Goal: Task Accomplishment & Management: Use online tool/utility

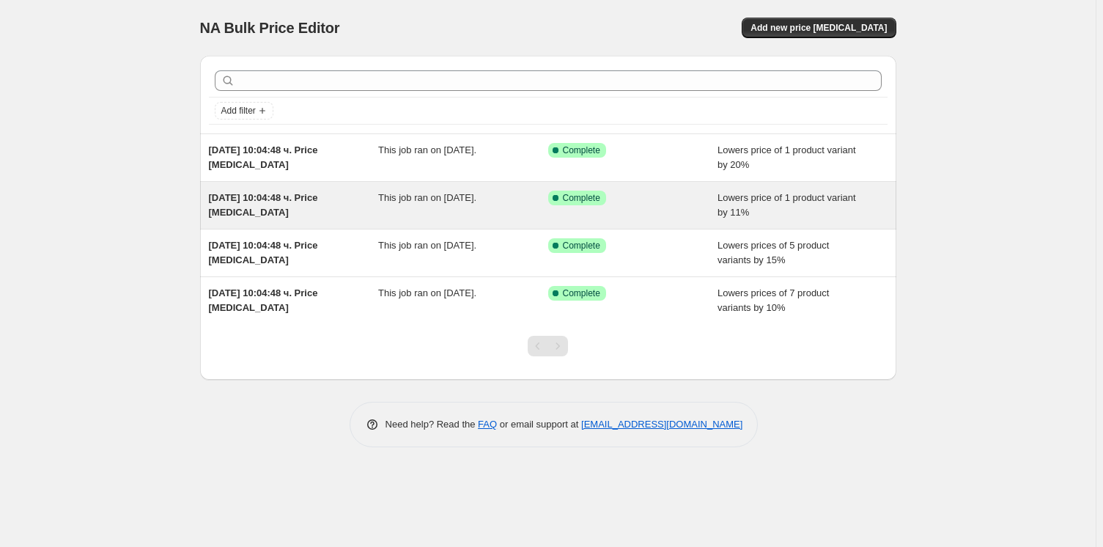
click at [399, 198] on span "This job ran on [DATE]." at bounding box center [427, 197] width 98 height 11
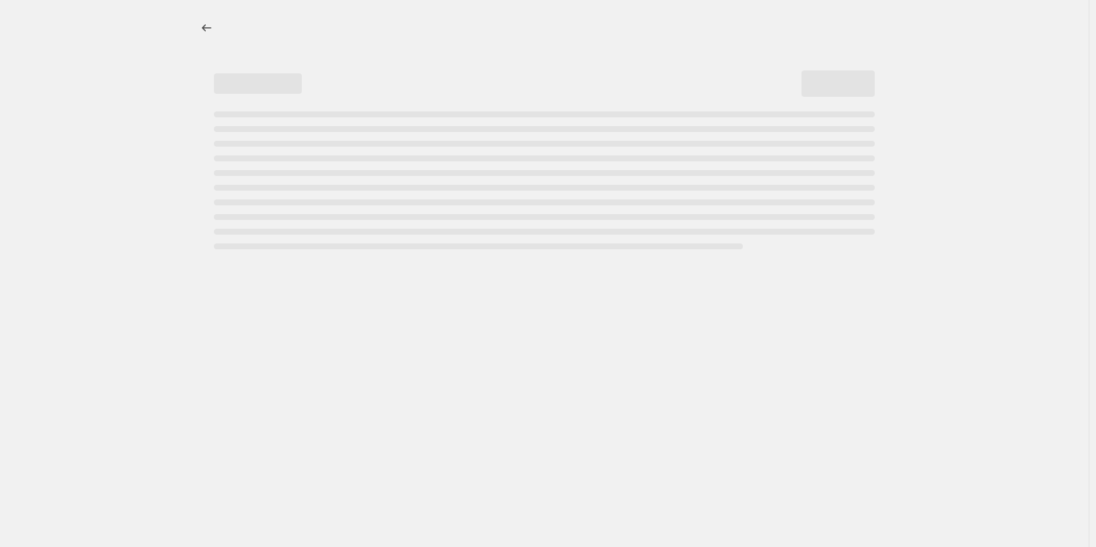
select select "percentage"
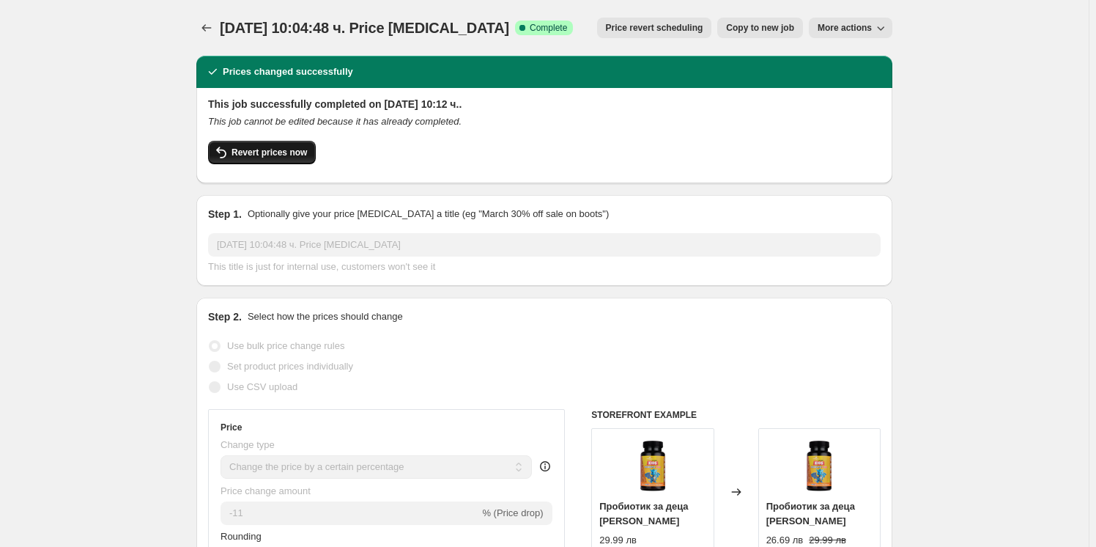
click at [262, 144] on button "Revert prices now" at bounding box center [262, 152] width 108 height 23
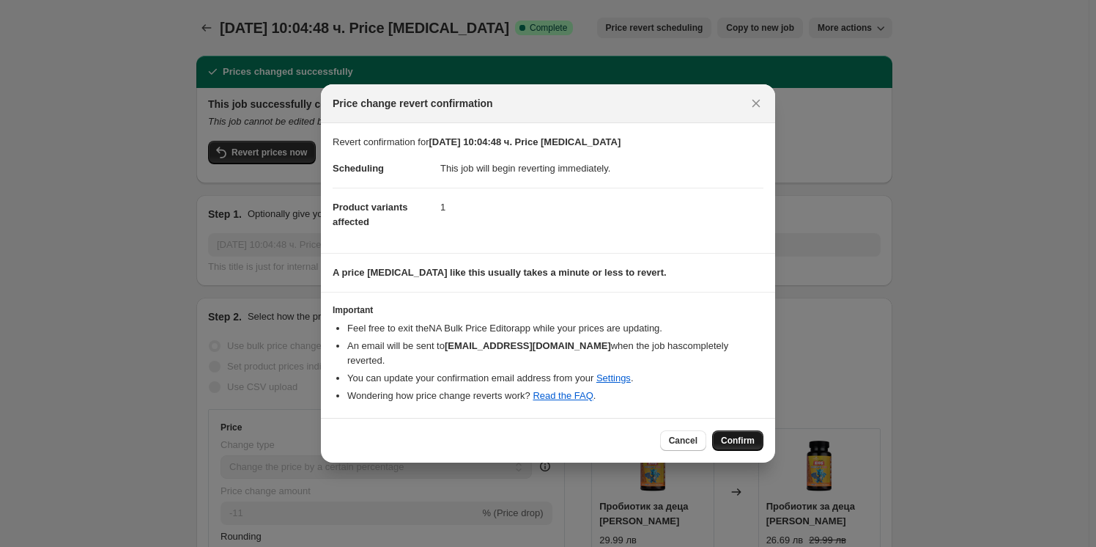
click at [753, 430] on button "Confirm" at bounding box center [737, 440] width 51 height 21
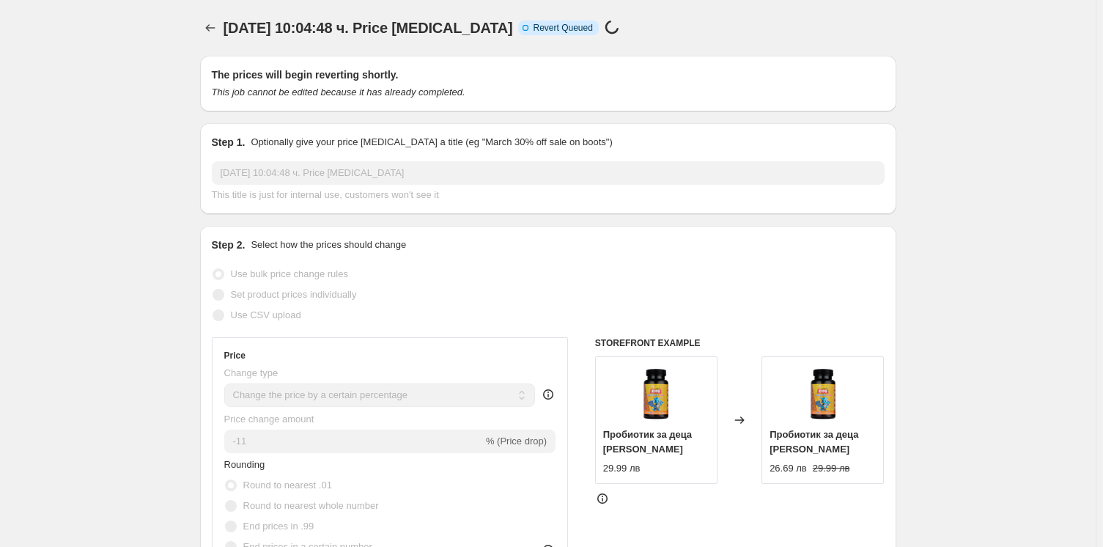
select select "percentage"
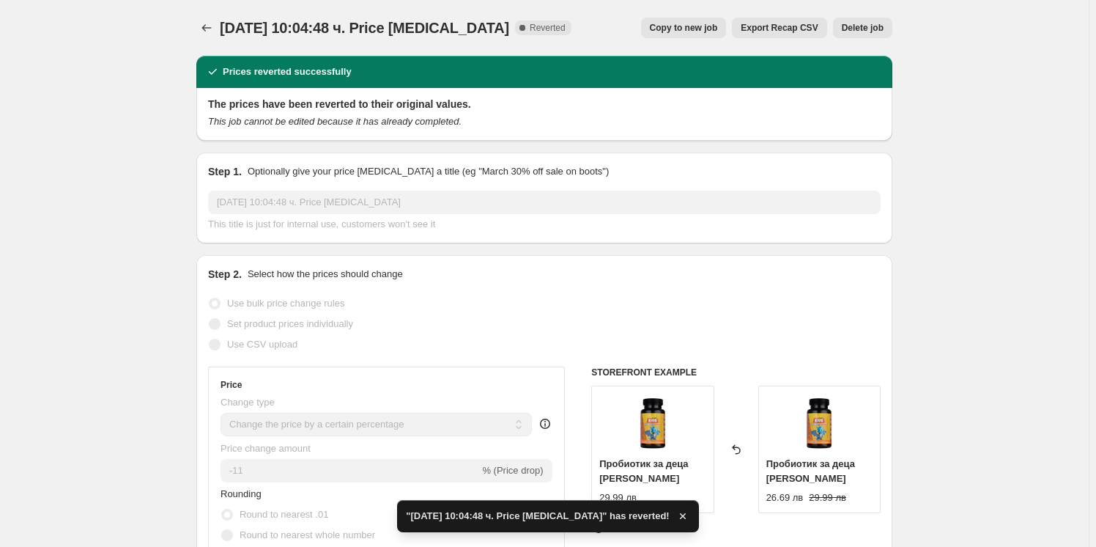
click at [826, 23] on button "Export Recap CSV" at bounding box center [779, 28] width 95 height 21
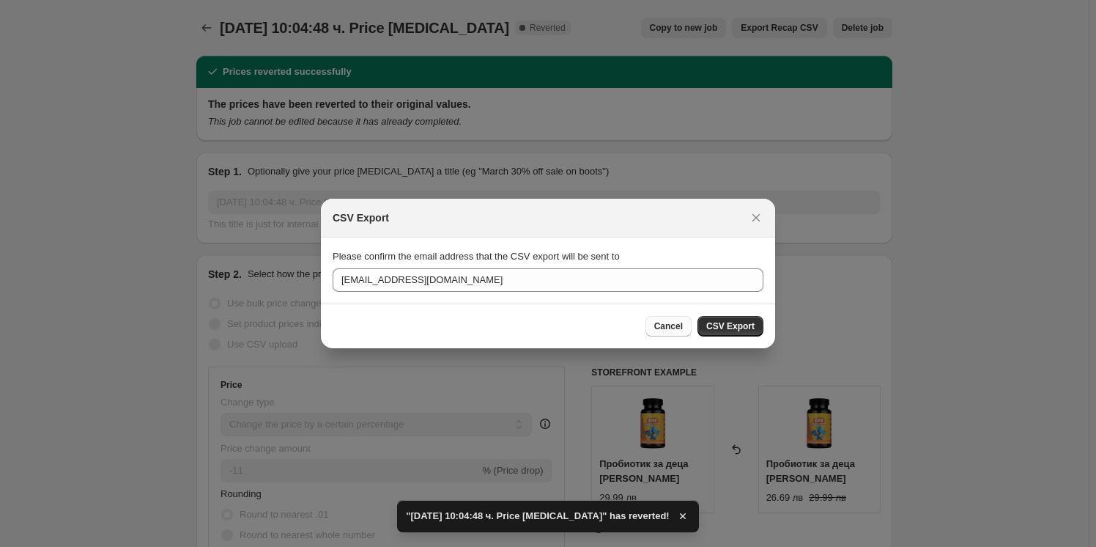
click at [681, 327] on span "Cancel" at bounding box center [668, 326] width 29 height 12
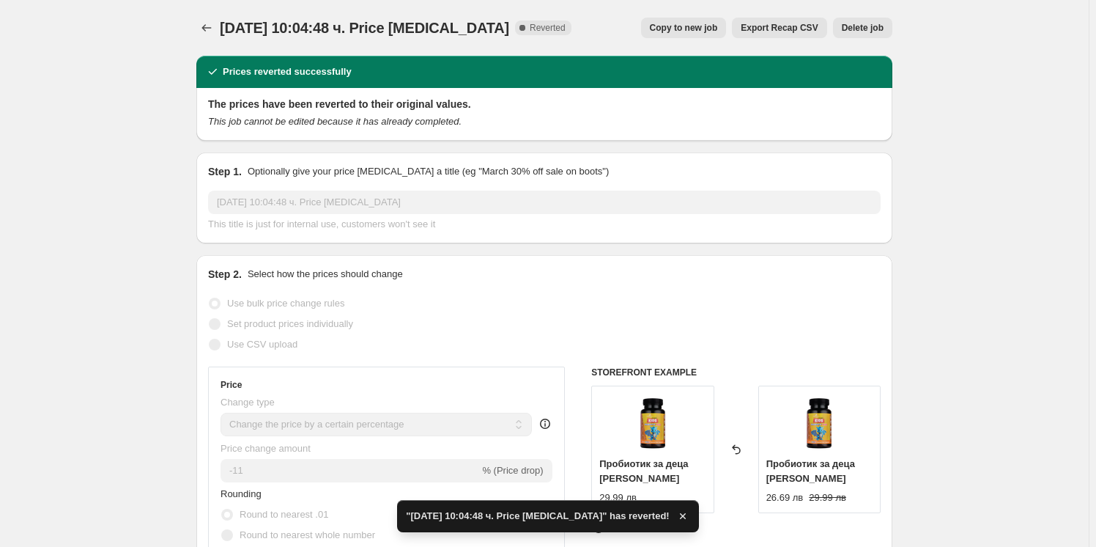
click at [860, 29] on span "Delete job" at bounding box center [863, 28] width 42 height 12
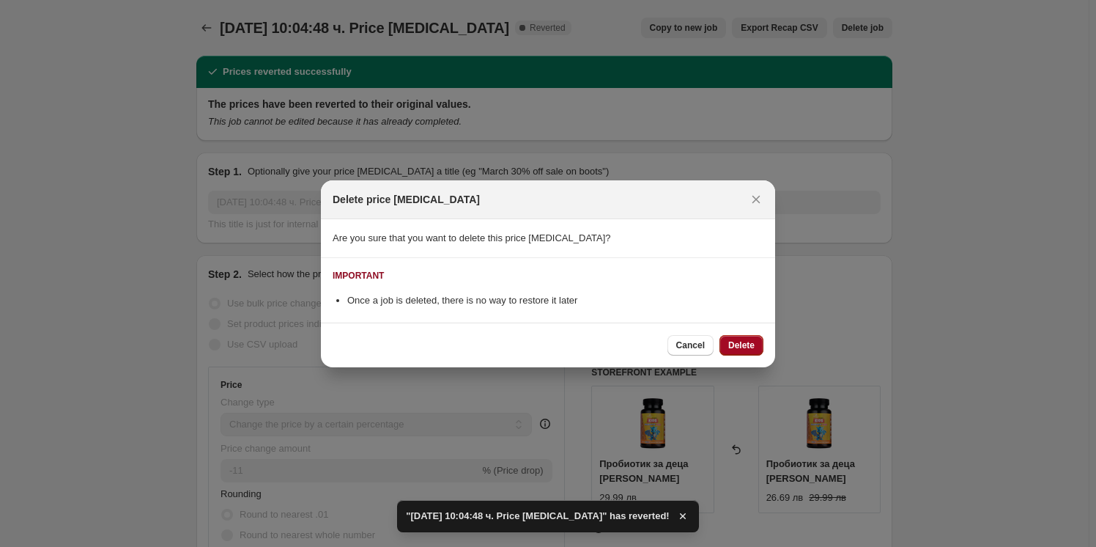
click at [736, 335] on button "Delete" at bounding box center [742, 345] width 44 height 21
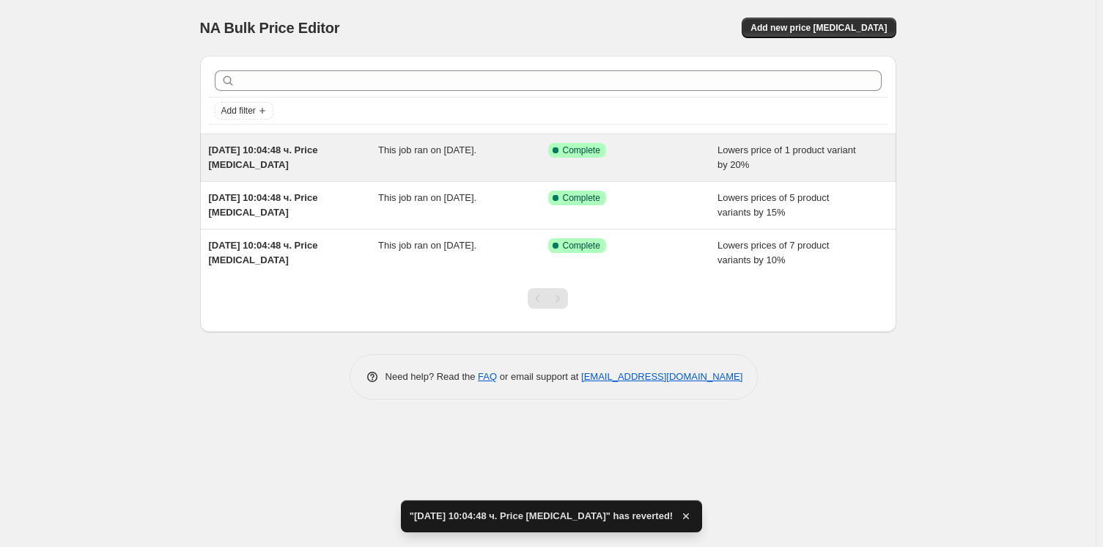
click at [361, 151] on div "[DATE] 10:04:48 ч. Price [MEDICAL_DATA]" at bounding box center [294, 157] width 170 height 29
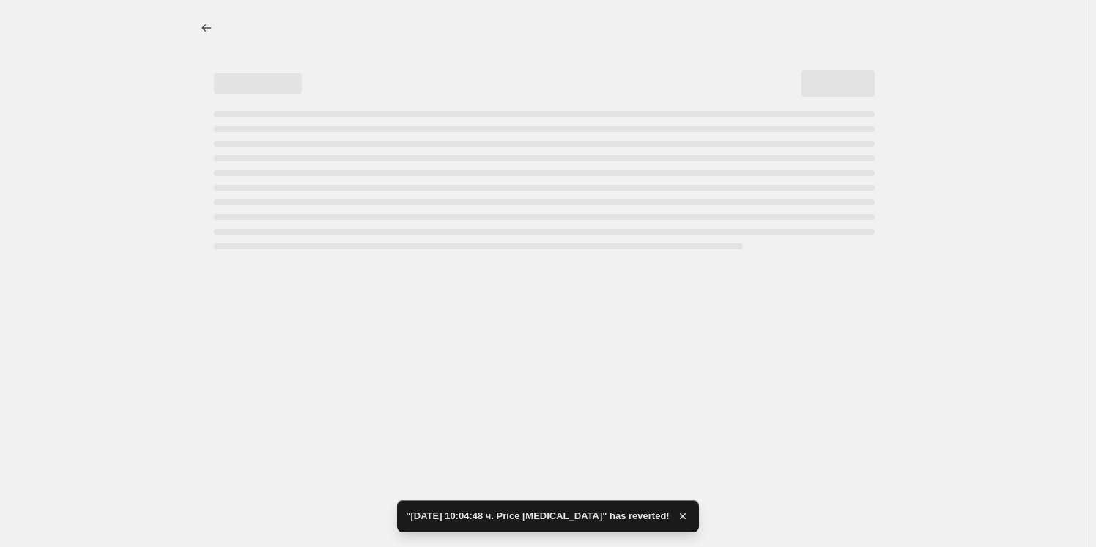
select select "percentage"
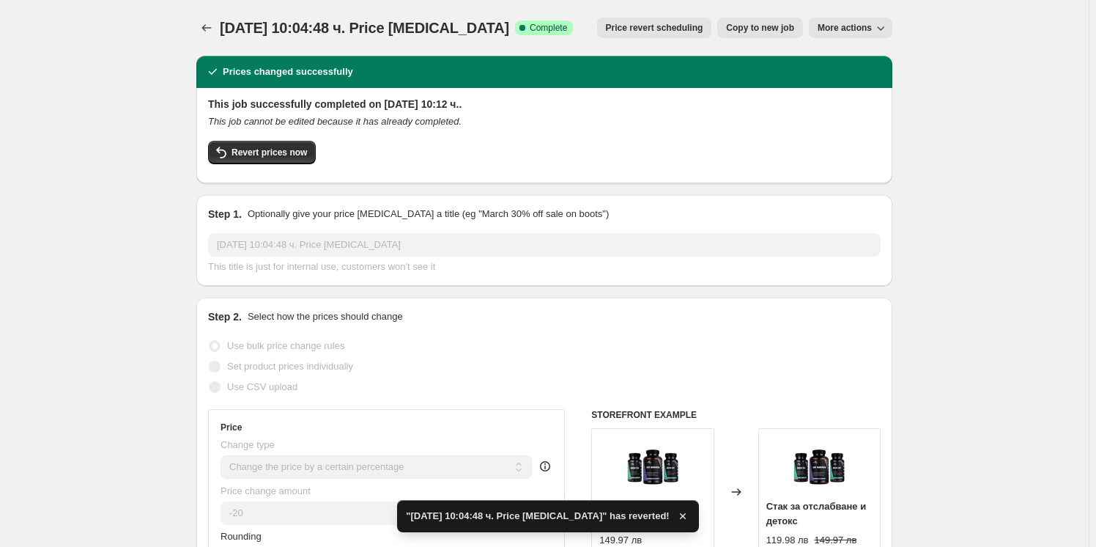
click at [846, 24] on span "More actions" at bounding box center [845, 28] width 54 height 12
click at [843, 82] on span "Delete job" at bounding box center [845, 82] width 43 height 11
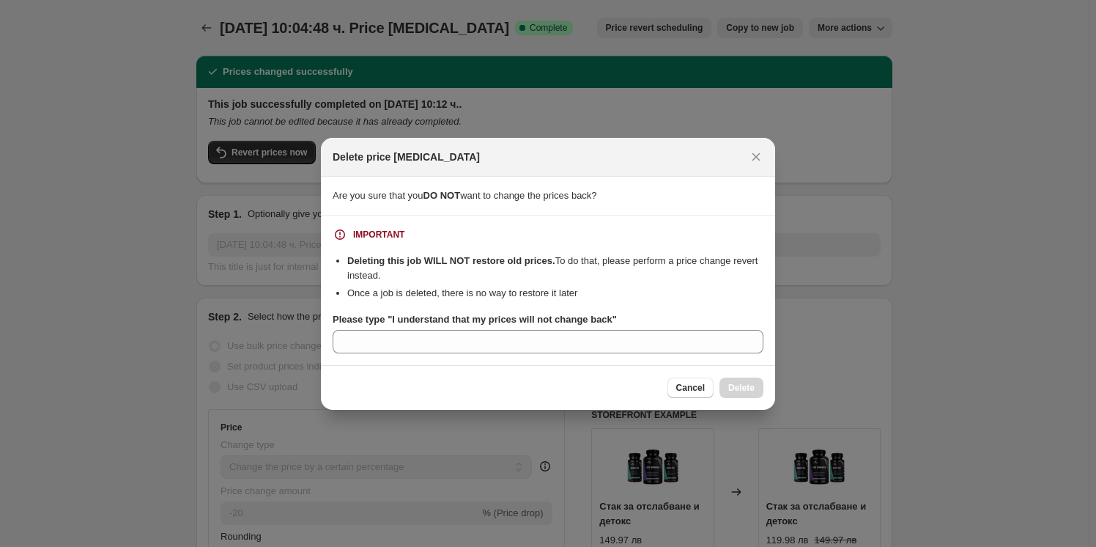
drag, startPoint x: 705, startPoint y: 393, endPoint x: 682, endPoint y: 367, distance: 34.3
click at [703, 393] on span "Cancel" at bounding box center [690, 388] width 29 height 12
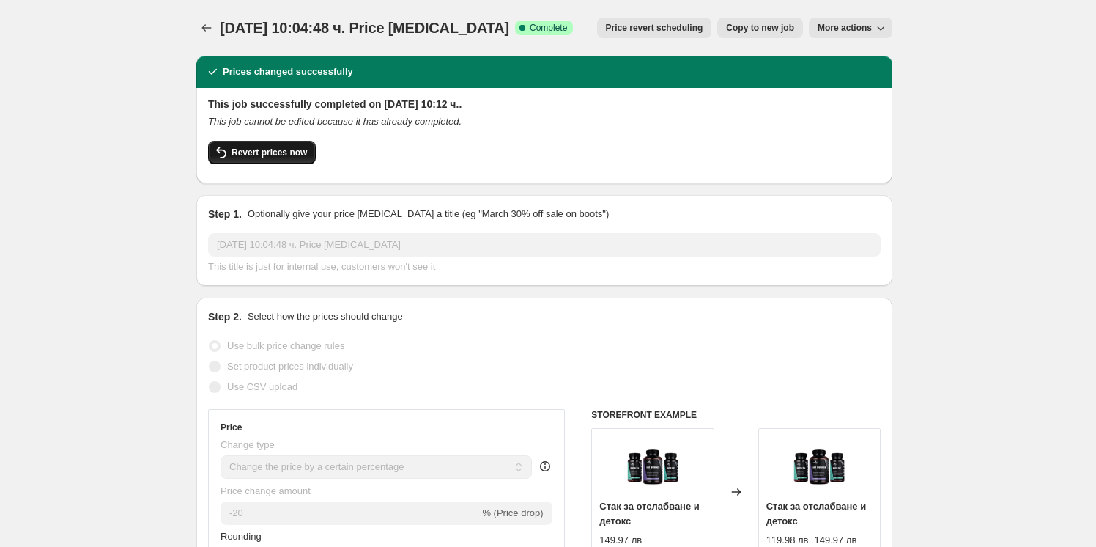
click at [256, 152] on span "Revert prices now" at bounding box center [269, 153] width 75 height 12
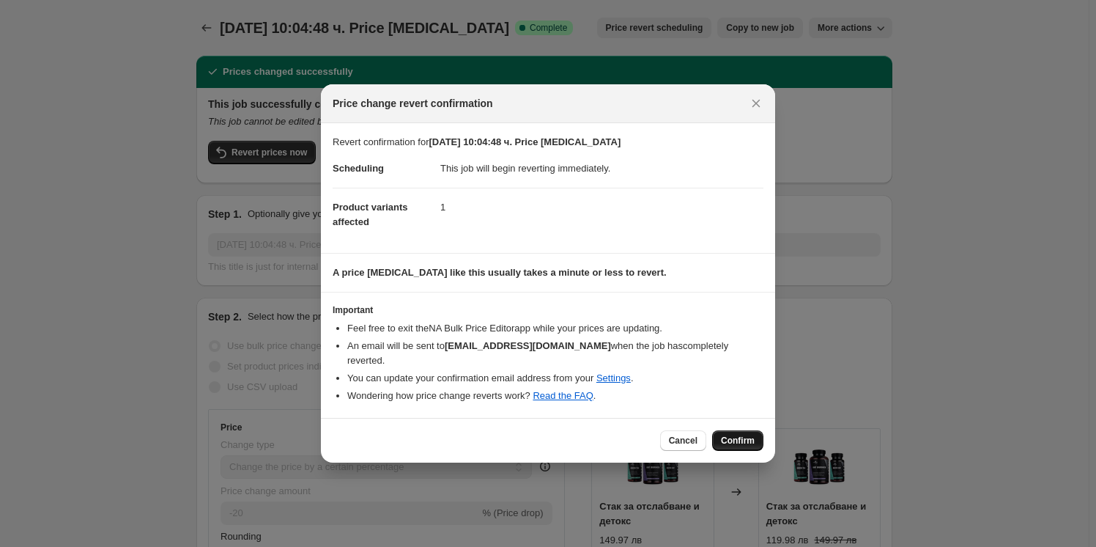
click at [736, 430] on button "Confirm" at bounding box center [737, 440] width 51 height 21
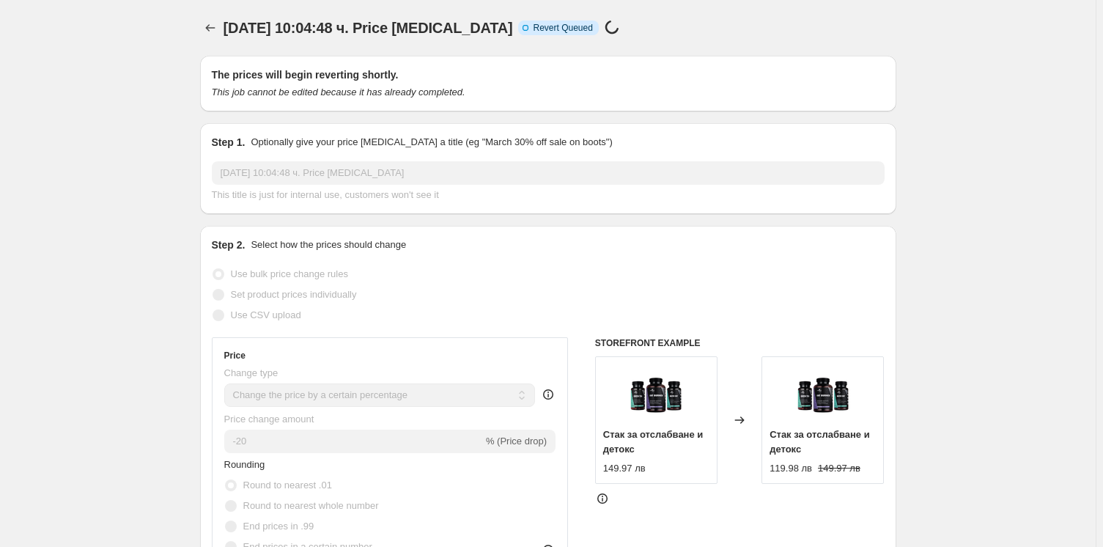
select select "percentage"
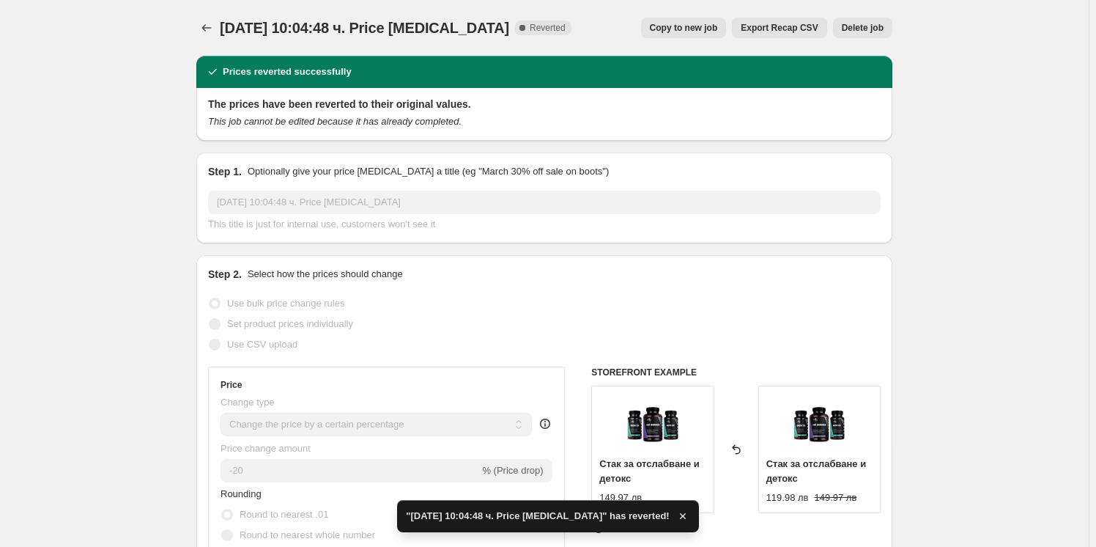
click at [847, 28] on span "Delete job" at bounding box center [863, 28] width 42 height 12
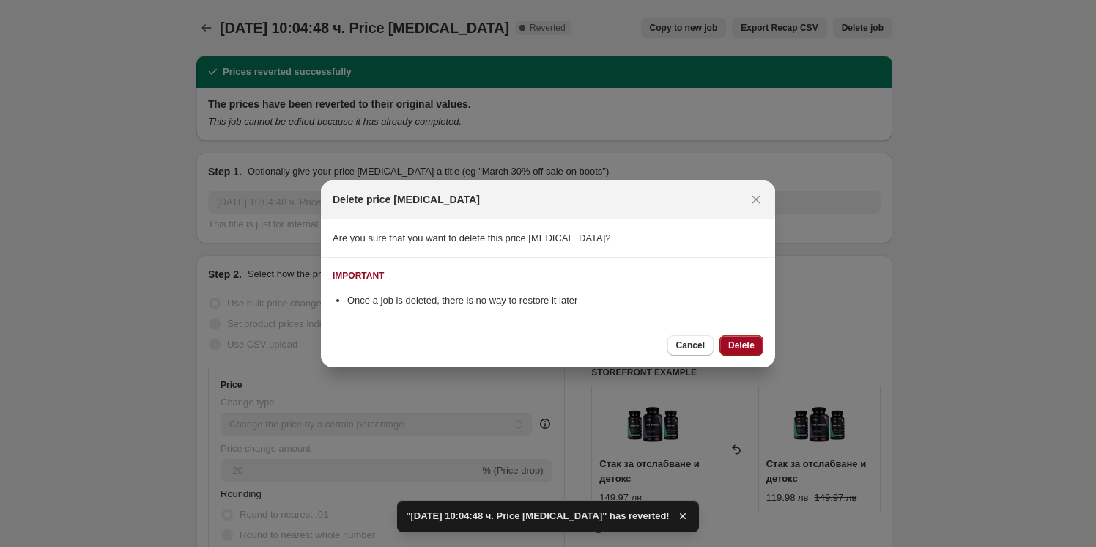
click at [745, 344] on span "Delete" at bounding box center [741, 345] width 26 height 12
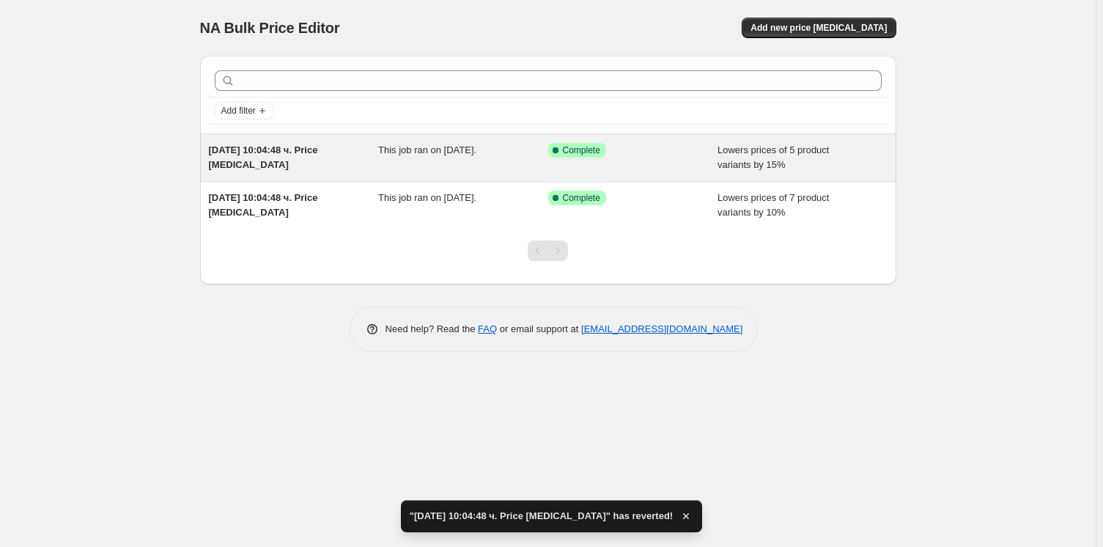
click at [511, 177] on div "[DATE] 10:04:48 ч. Price [MEDICAL_DATA] This job ran on [DATE]. Success Complet…" at bounding box center [548, 157] width 696 height 47
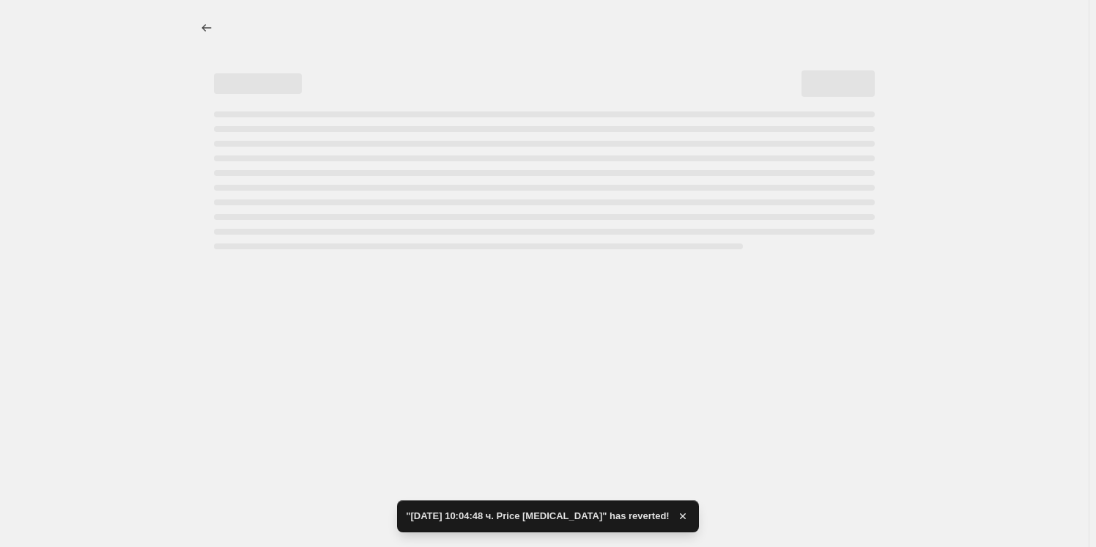
select select "percentage"
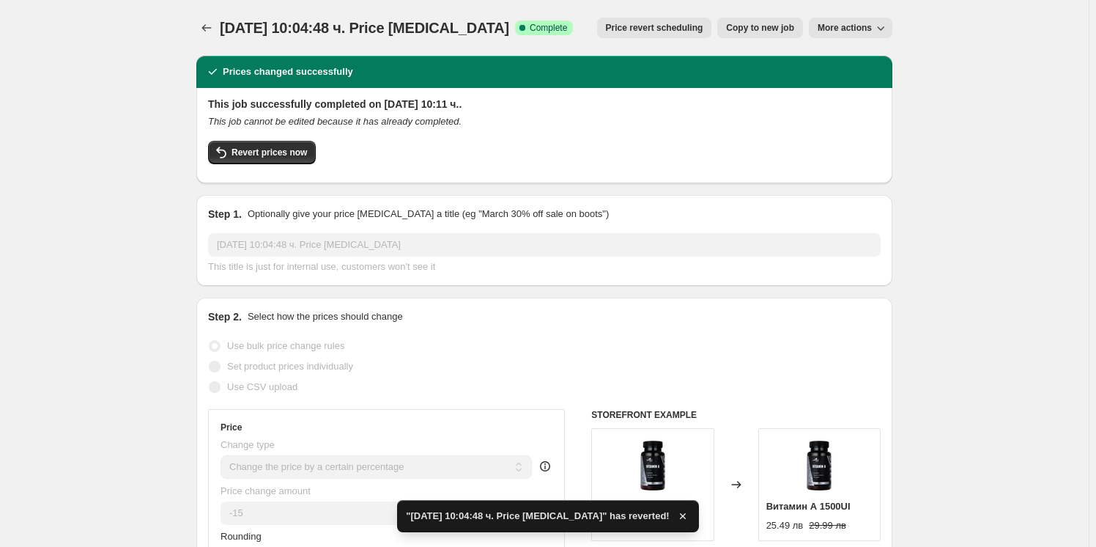
click at [843, 27] on span "More actions" at bounding box center [845, 28] width 54 height 12
click at [849, 84] on span "Delete job" at bounding box center [845, 82] width 43 height 11
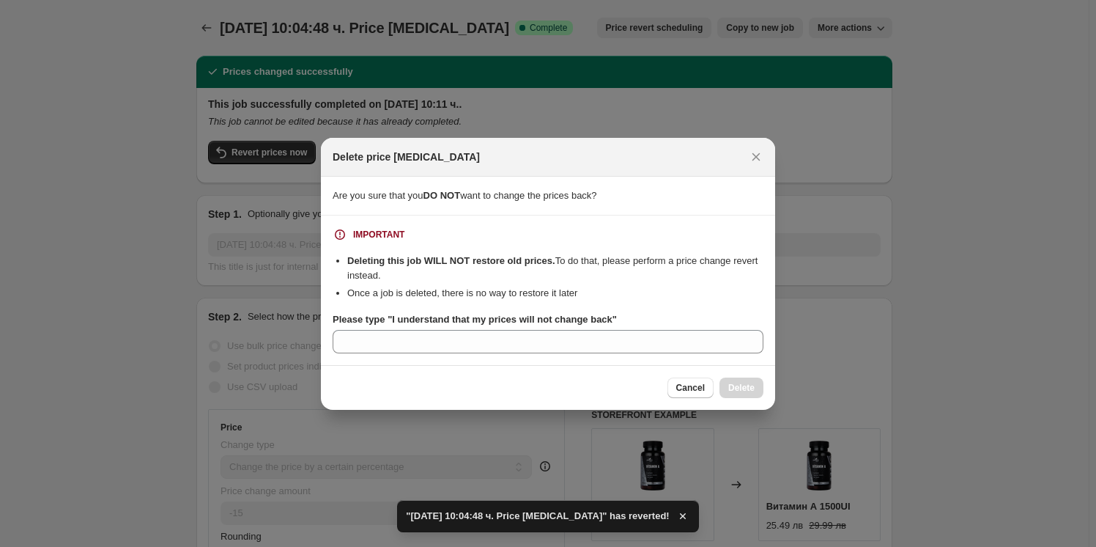
click at [668, 384] on div "Cancel Delete" at bounding box center [548, 387] width 431 height 21
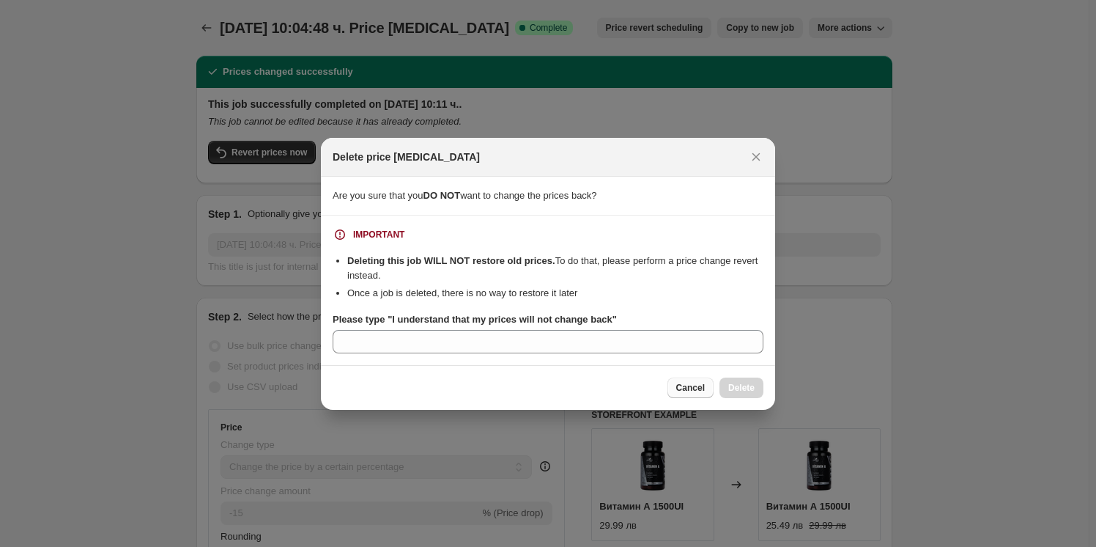
click at [688, 384] on span "Cancel" at bounding box center [690, 388] width 29 height 12
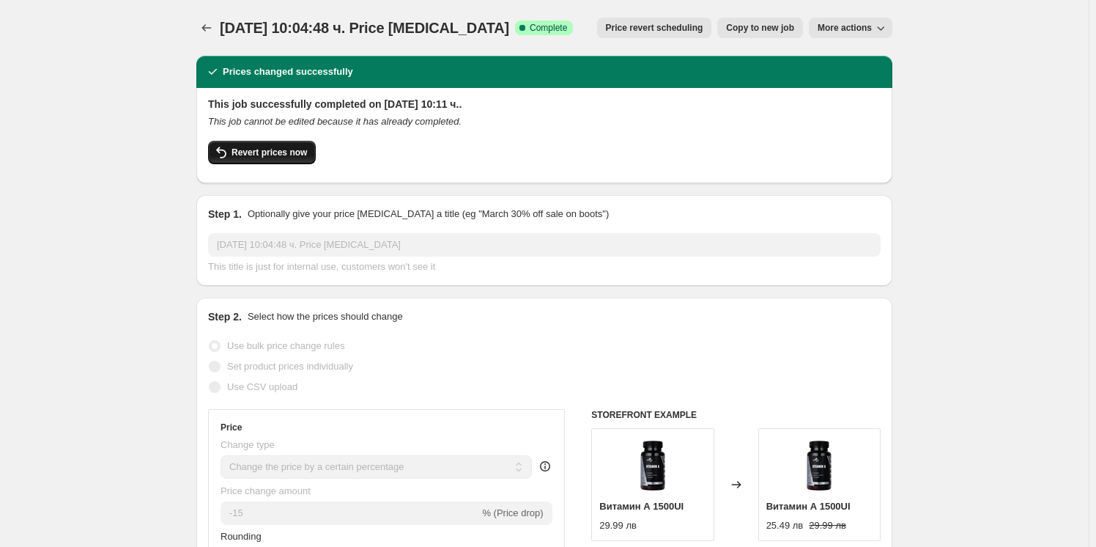
click at [276, 163] on button "Revert prices now" at bounding box center [262, 152] width 108 height 23
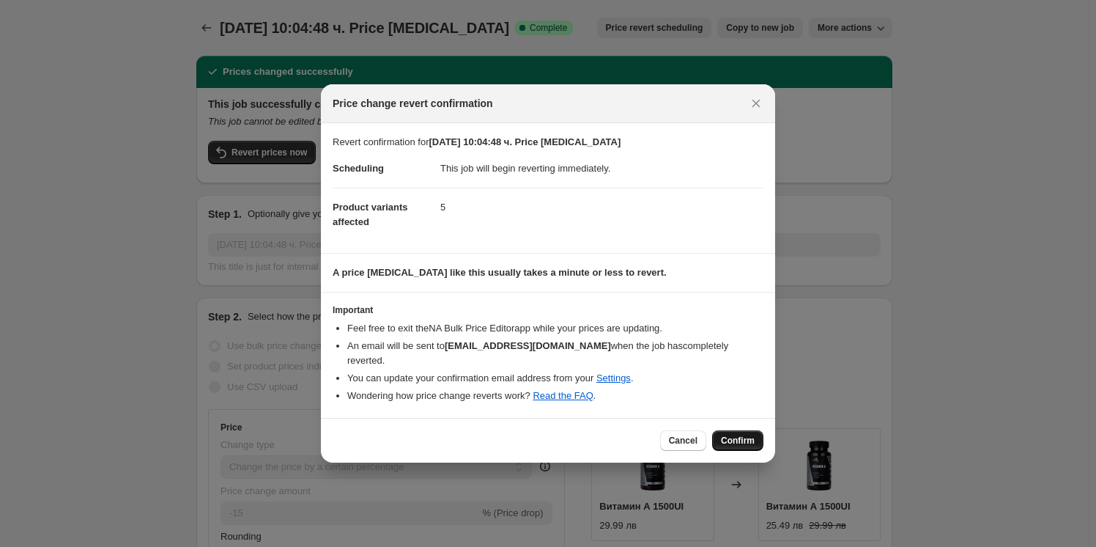
click at [743, 435] on span "Confirm" at bounding box center [738, 441] width 34 height 12
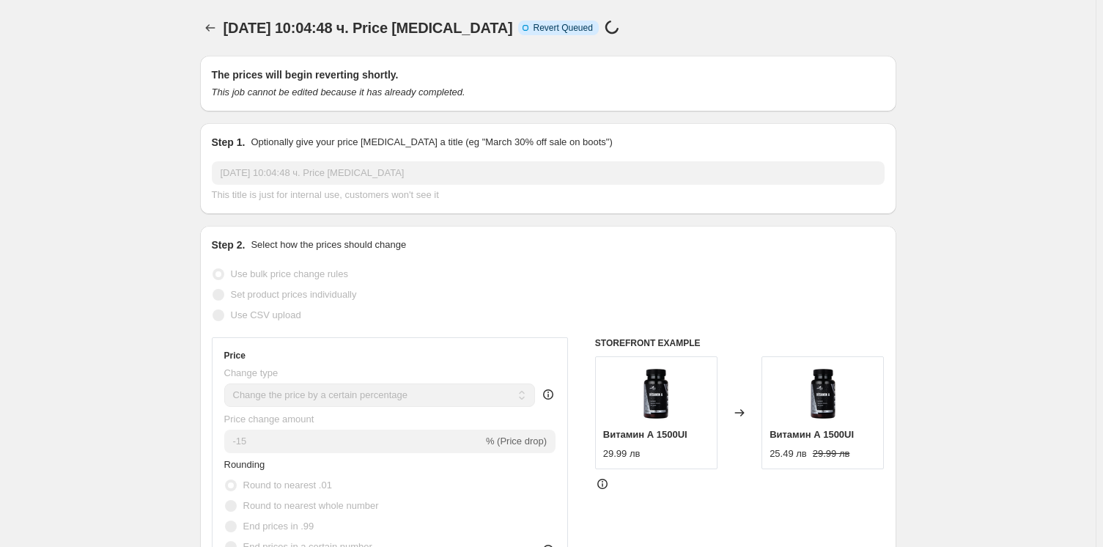
select select "percentage"
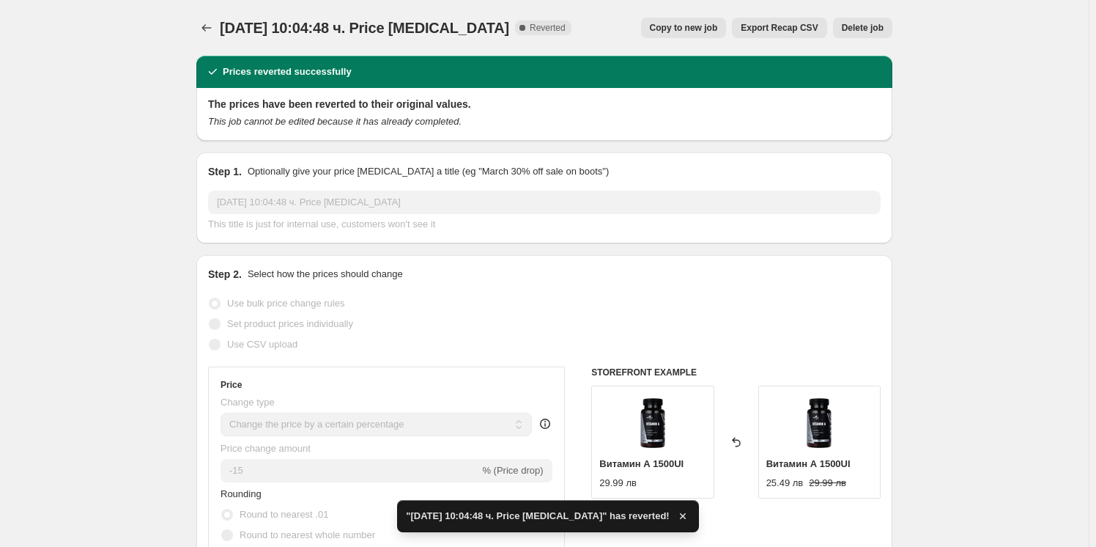
click at [842, 26] on button "Delete job" at bounding box center [862, 28] width 59 height 21
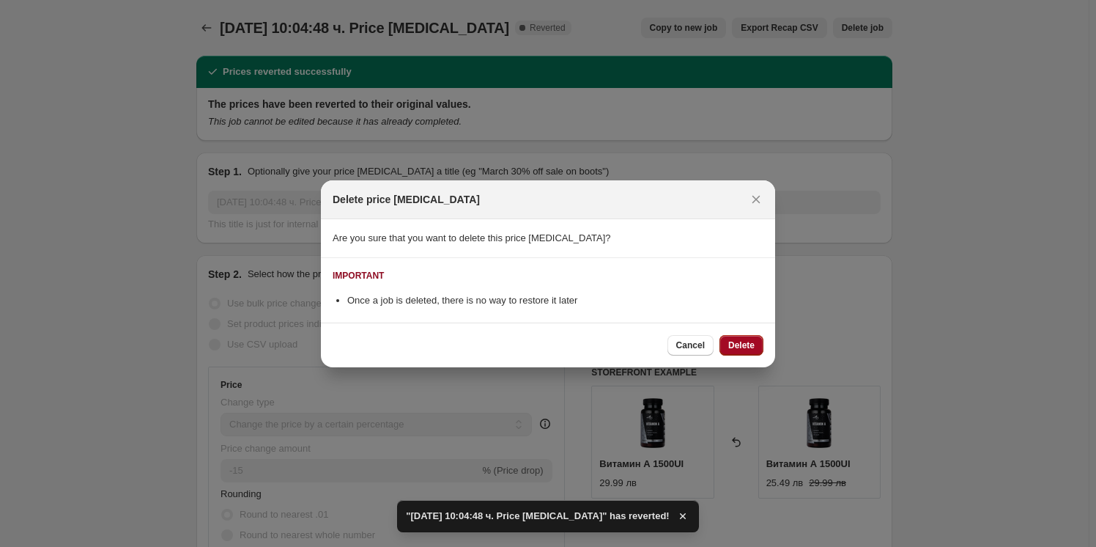
click at [742, 346] on span "Delete" at bounding box center [741, 345] width 26 height 12
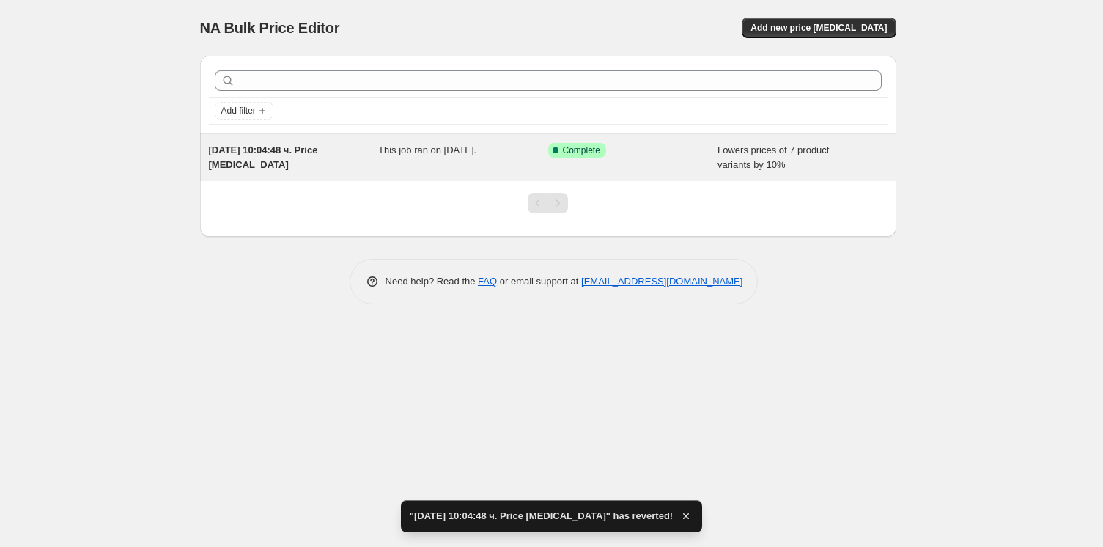
click at [513, 158] on div "This job ran on [DATE]." at bounding box center [463, 157] width 170 height 29
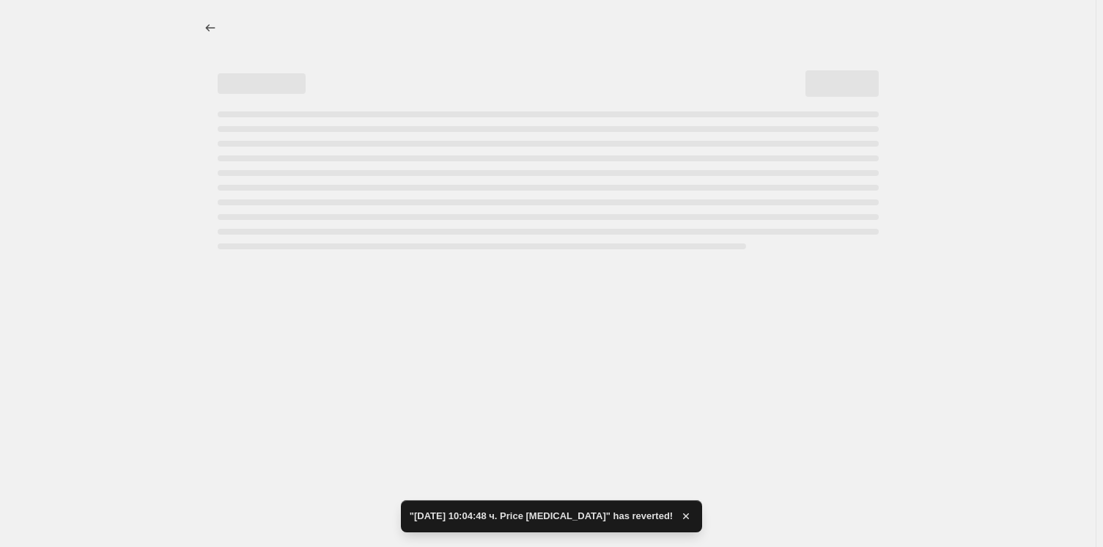
select select "percentage"
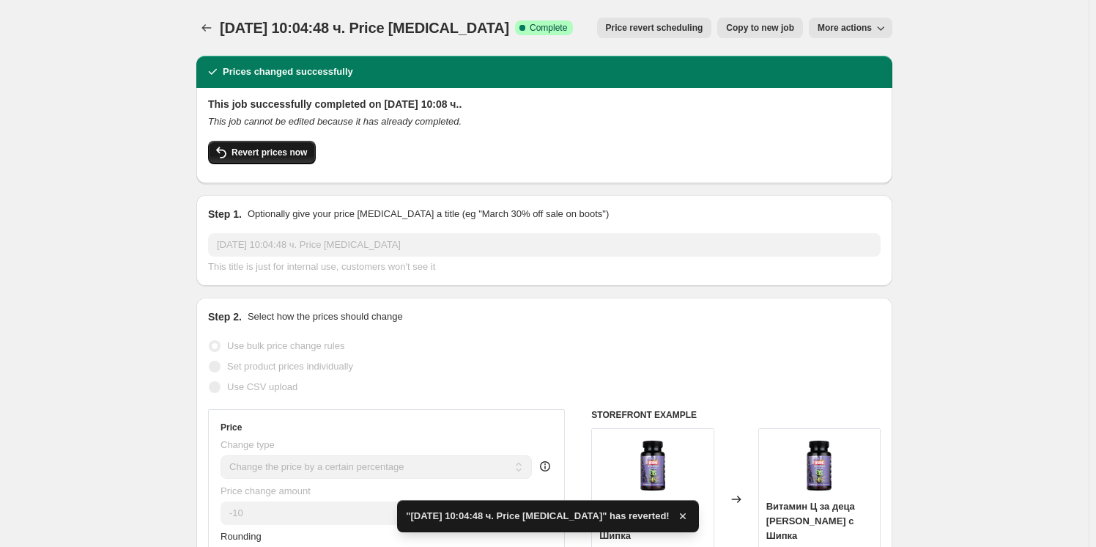
click at [221, 152] on icon "button" at bounding box center [221, 153] width 10 height 12
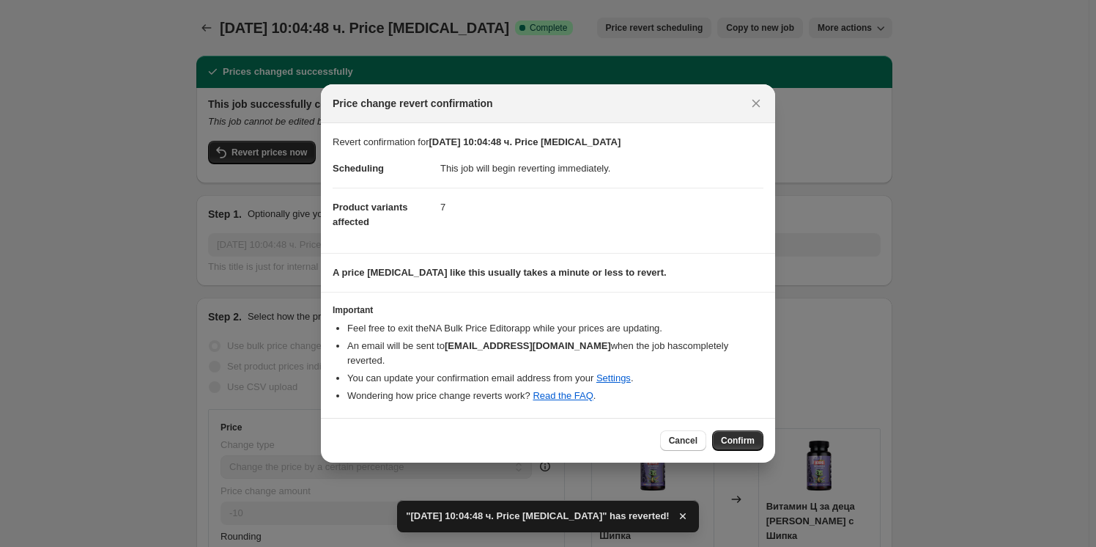
drag, startPoint x: 731, startPoint y: 433, endPoint x: 761, endPoint y: 426, distance: 30.9
click at [731, 435] on span "Confirm" at bounding box center [738, 441] width 34 height 12
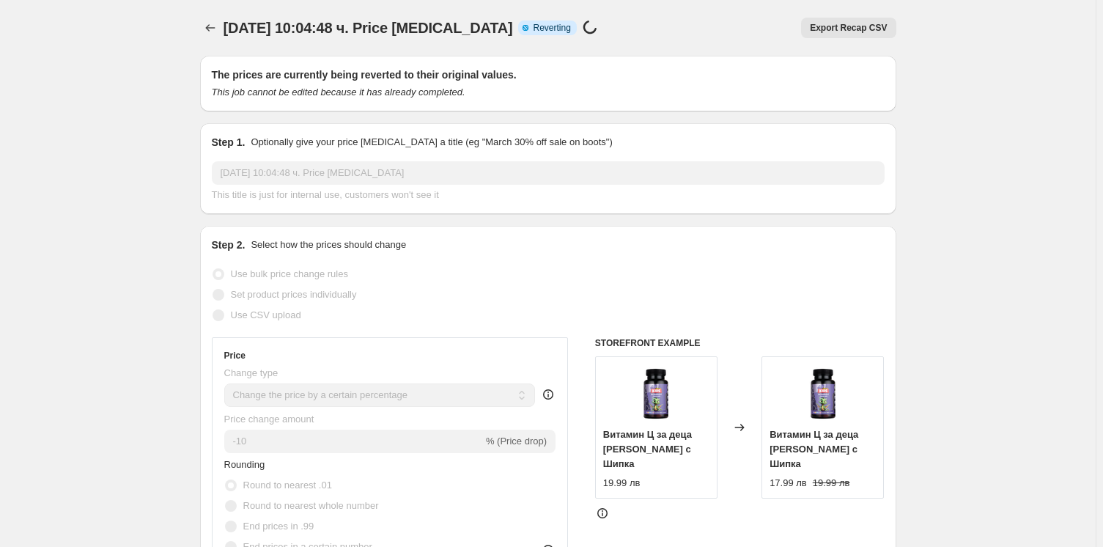
select select "percentage"
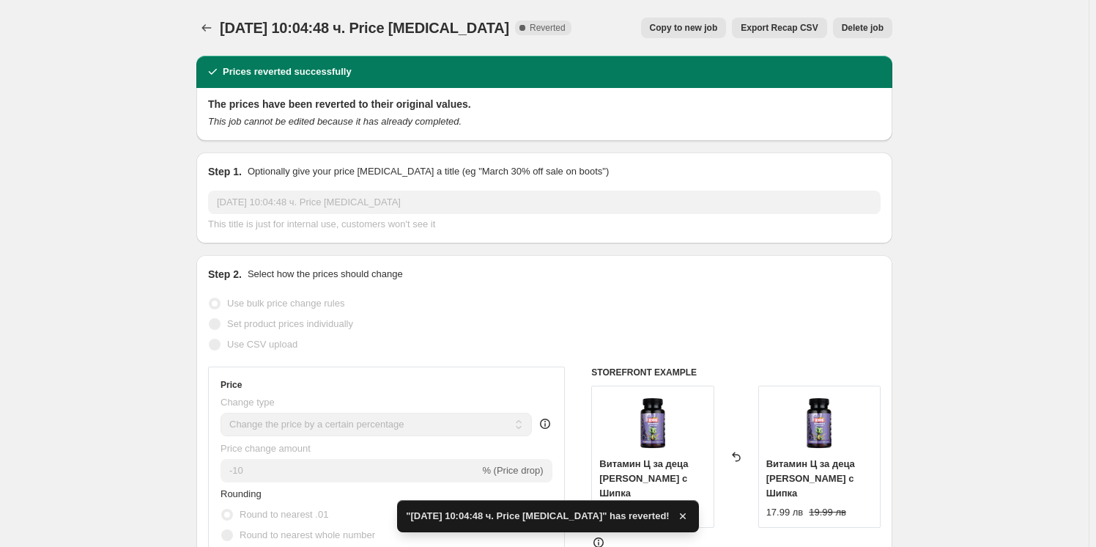
click at [860, 33] on span "Delete job" at bounding box center [863, 28] width 42 height 12
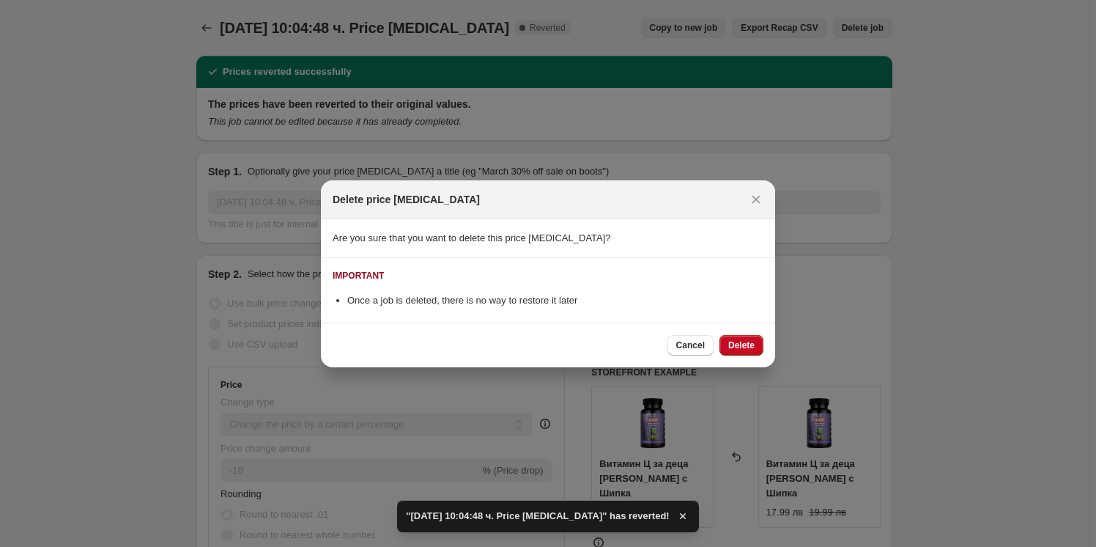
click at [740, 345] on span "Delete" at bounding box center [741, 345] width 26 height 12
